Goal: Task Accomplishment & Management: Complete application form

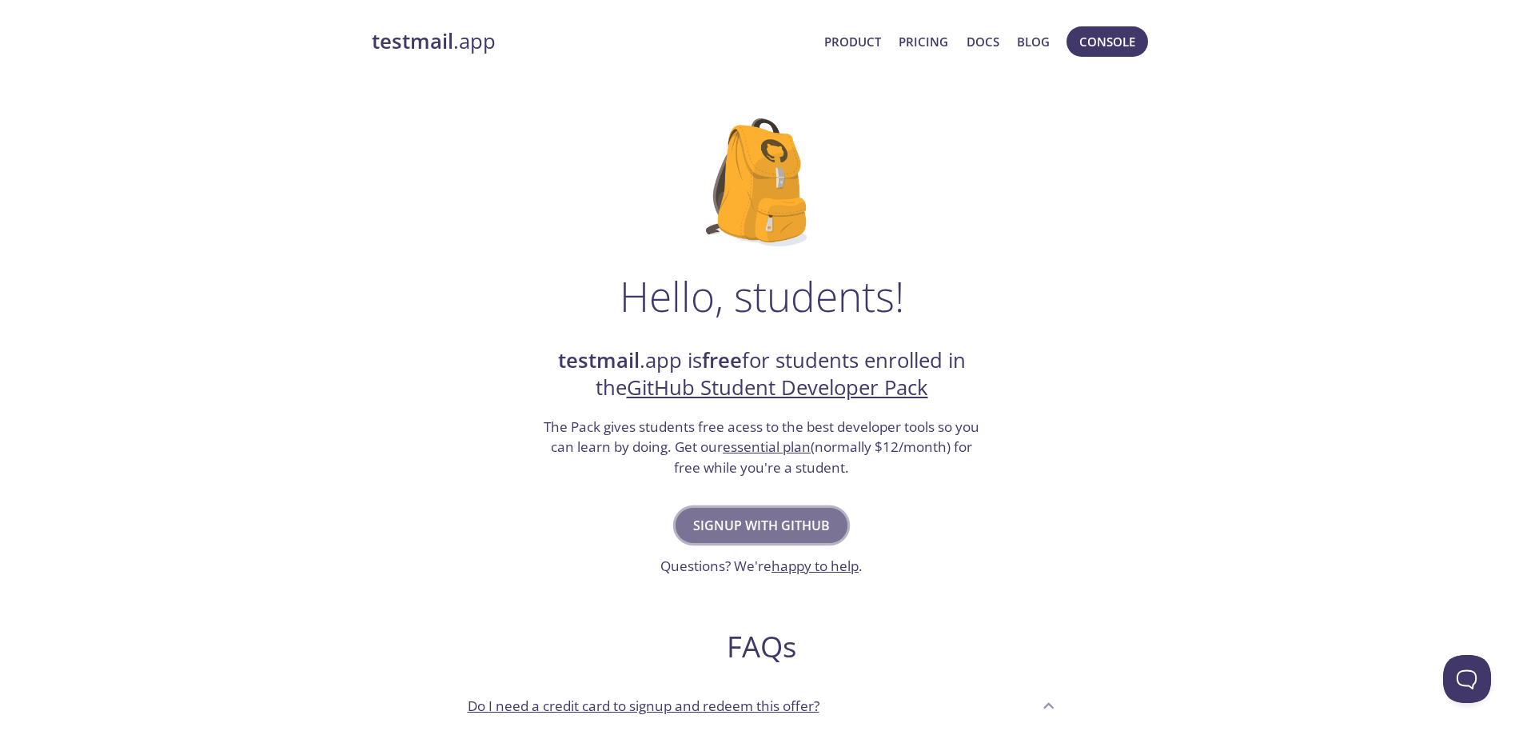
click at [778, 521] on span "Signup with GitHub" at bounding box center [761, 525] width 137 height 22
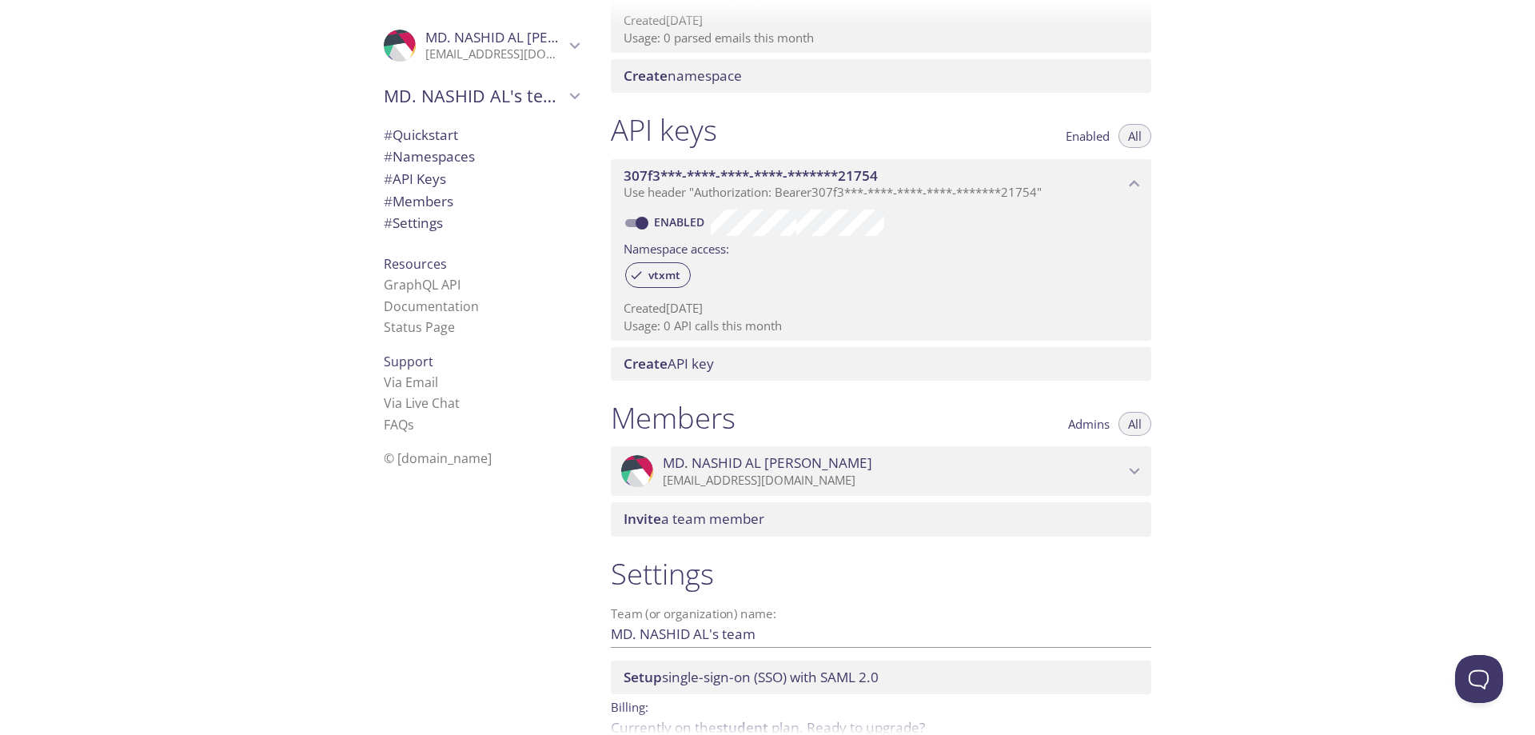
scroll to position [160, 0]
